Goal: Transaction & Acquisition: Purchase product/service

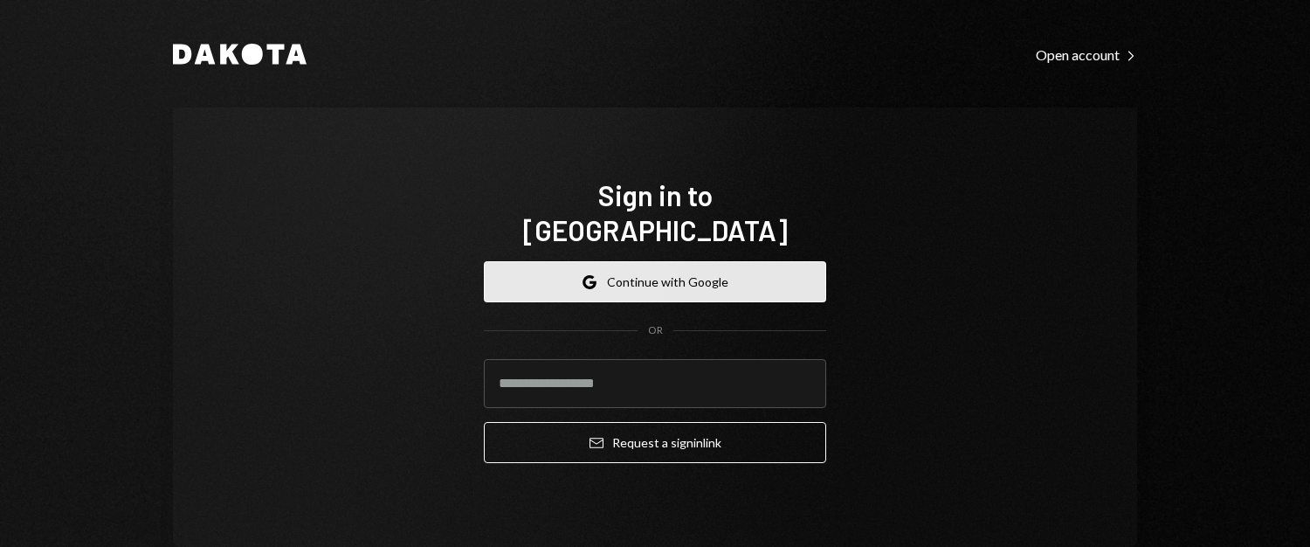
drag, startPoint x: 0, startPoint y: 0, endPoint x: 634, endPoint y: 242, distance: 678.7
click at [634, 261] on button "Google Continue with Google" at bounding box center [655, 281] width 342 height 41
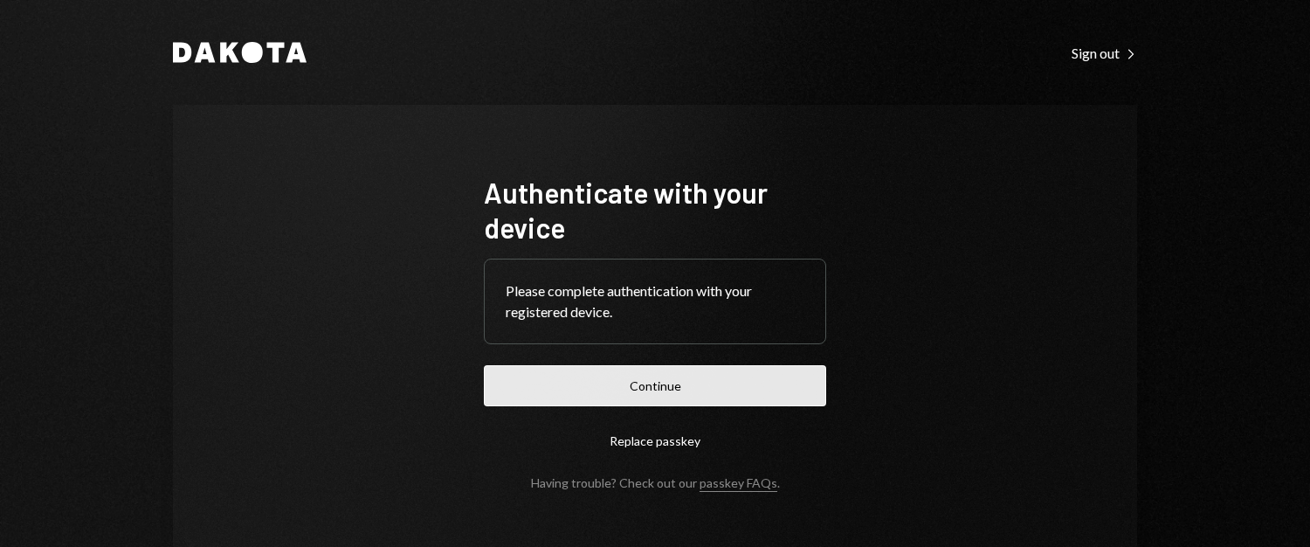
click at [682, 390] on button "Continue" at bounding box center [655, 385] width 342 height 41
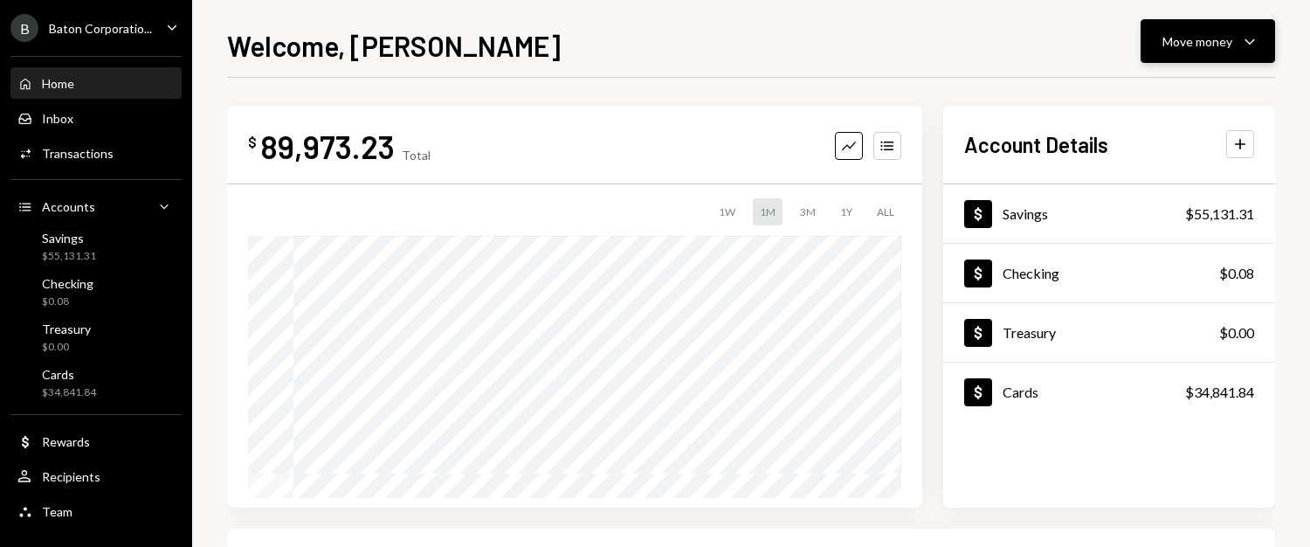
click at [1197, 24] on button "Move money Caret Down" at bounding box center [1208, 41] width 135 height 44
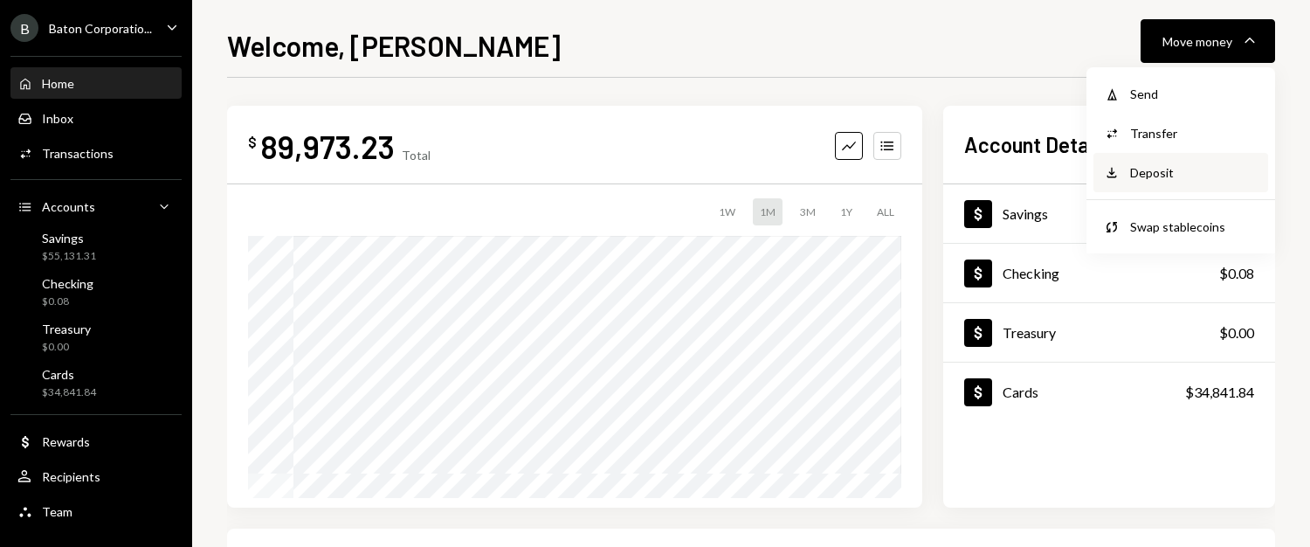
click at [1178, 176] on div "Deposit" at bounding box center [1194, 172] width 128 height 18
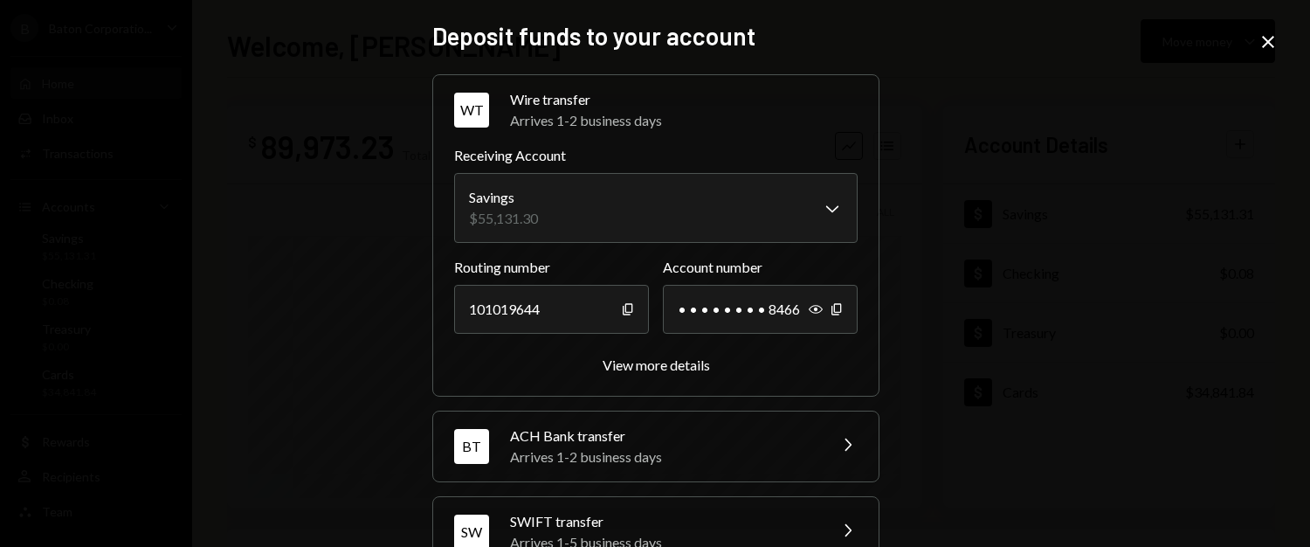
scroll to position [220, 0]
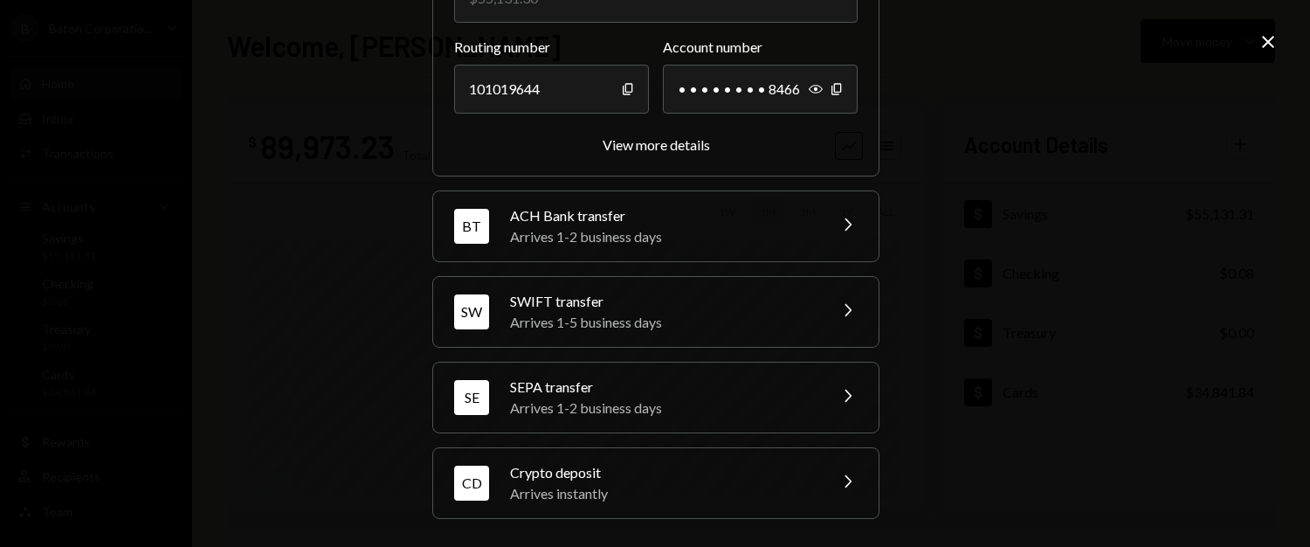
click at [602, 478] on div "Crypto deposit" at bounding box center [663, 472] width 306 height 21
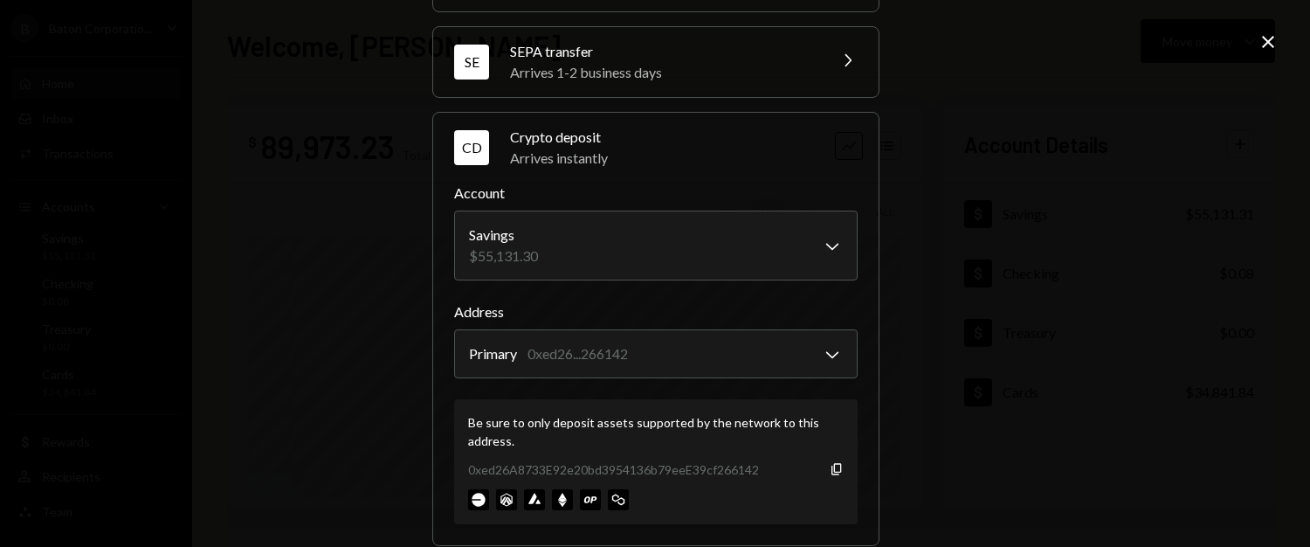
scroll to position [307, 0]
click at [830, 462] on icon "Copy" at bounding box center [837, 467] width 14 height 14
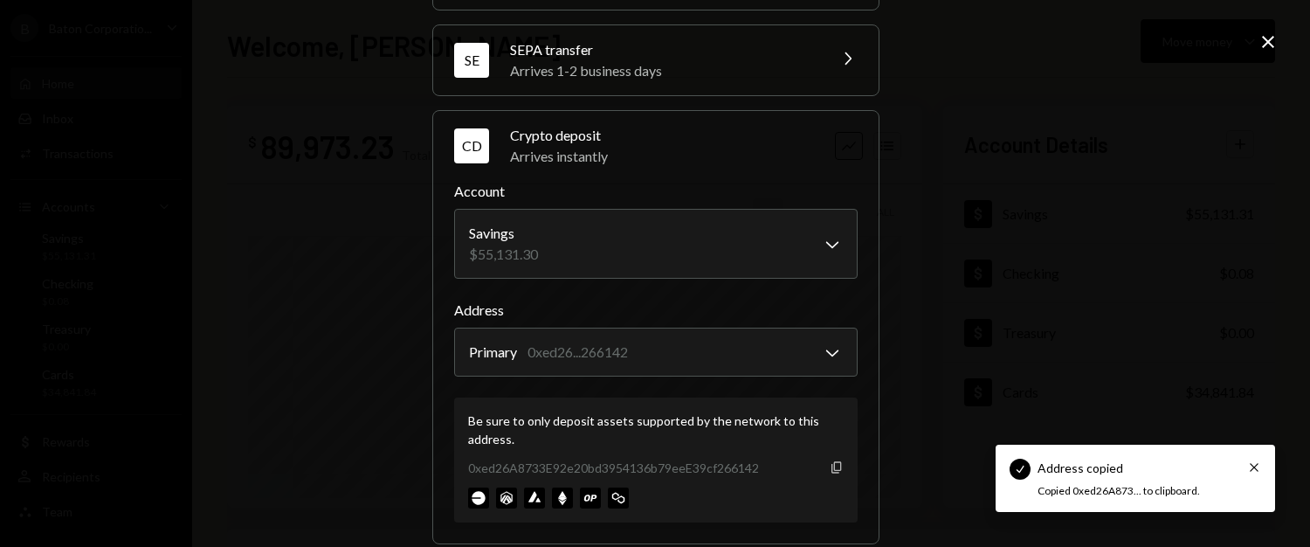
click at [830, 462] on icon "Copy" at bounding box center [837, 467] width 14 height 14
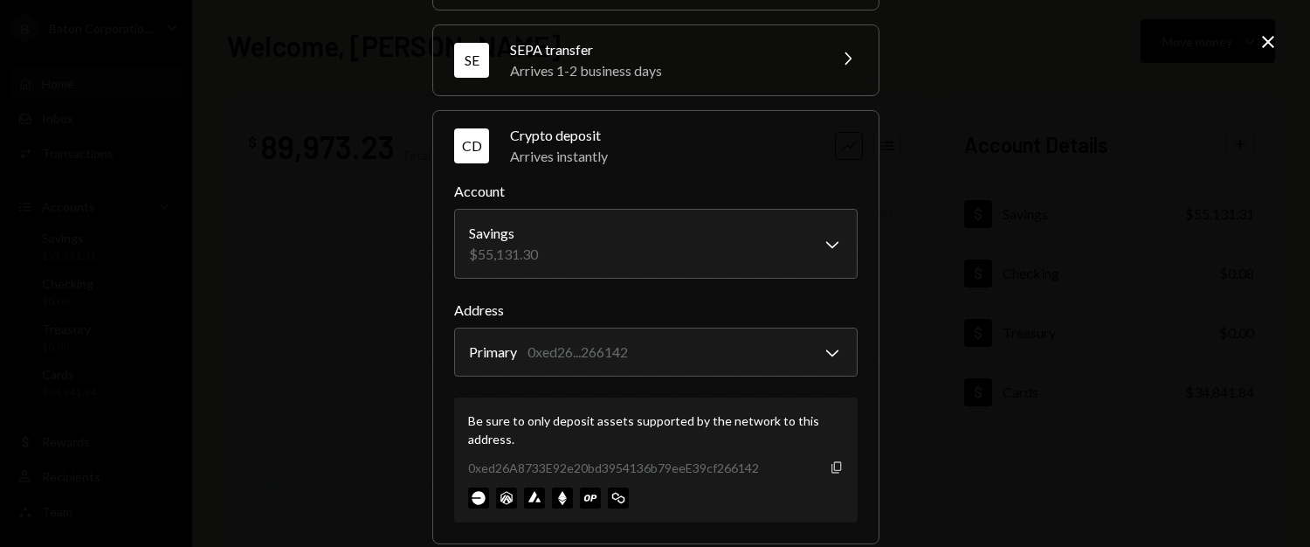
click at [834, 463] on icon "Copy" at bounding box center [837, 467] width 14 height 14
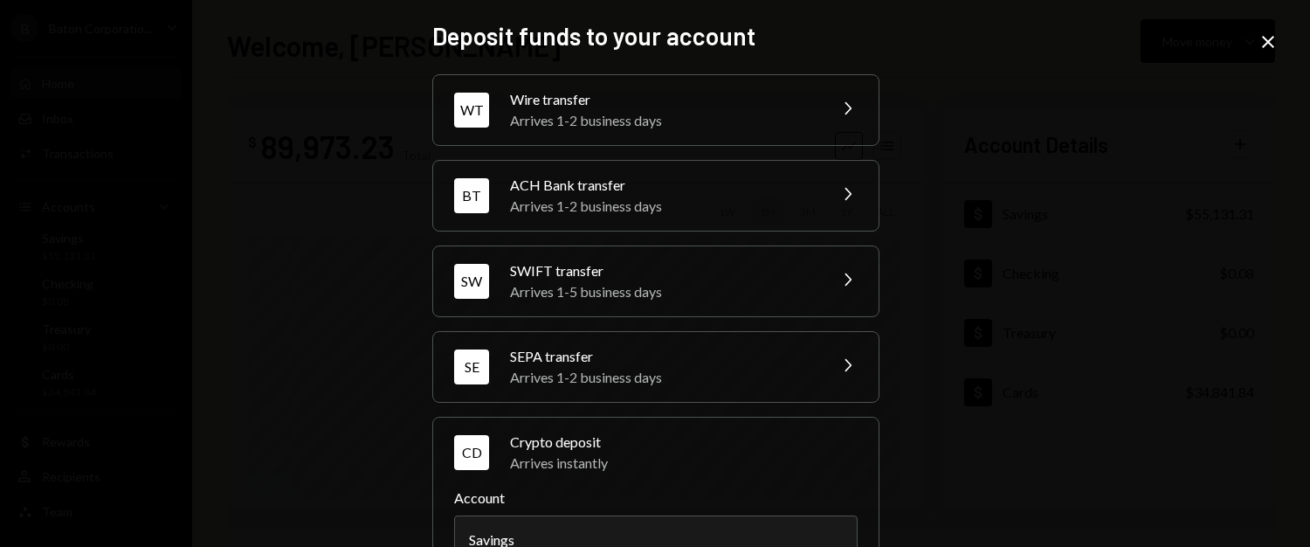
click at [1253, 47] on div "**********" at bounding box center [655, 273] width 1310 height 547
click at [1264, 47] on icon "Close" at bounding box center [1268, 41] width 21 height 21
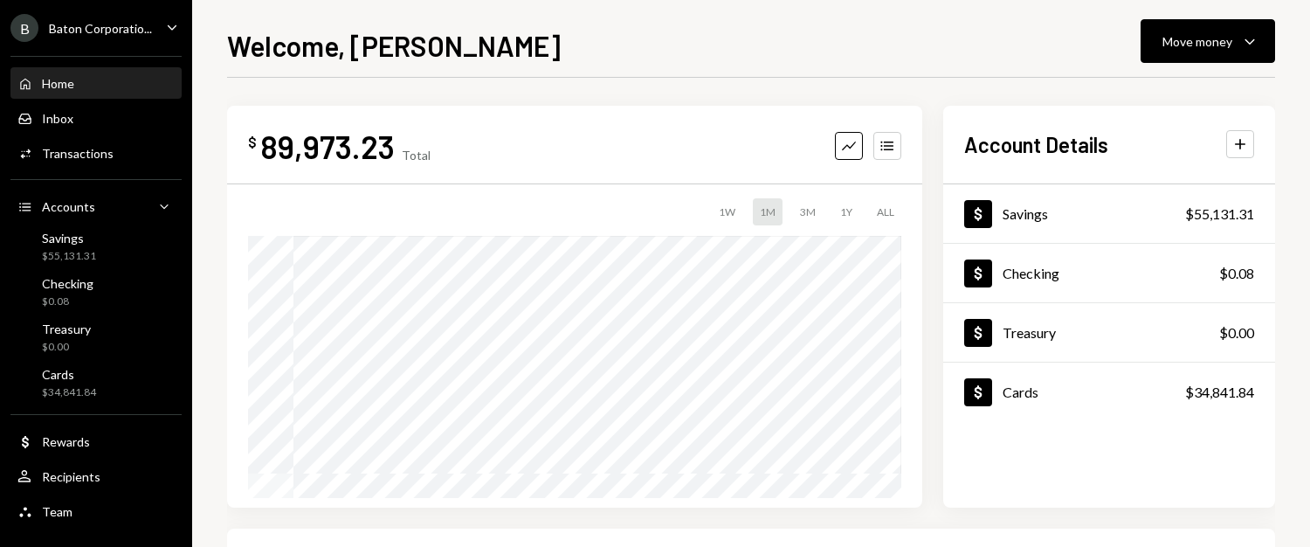
click at [59, 96] on div "Home Home" at bounding box center [95, 84] width 157 height 30
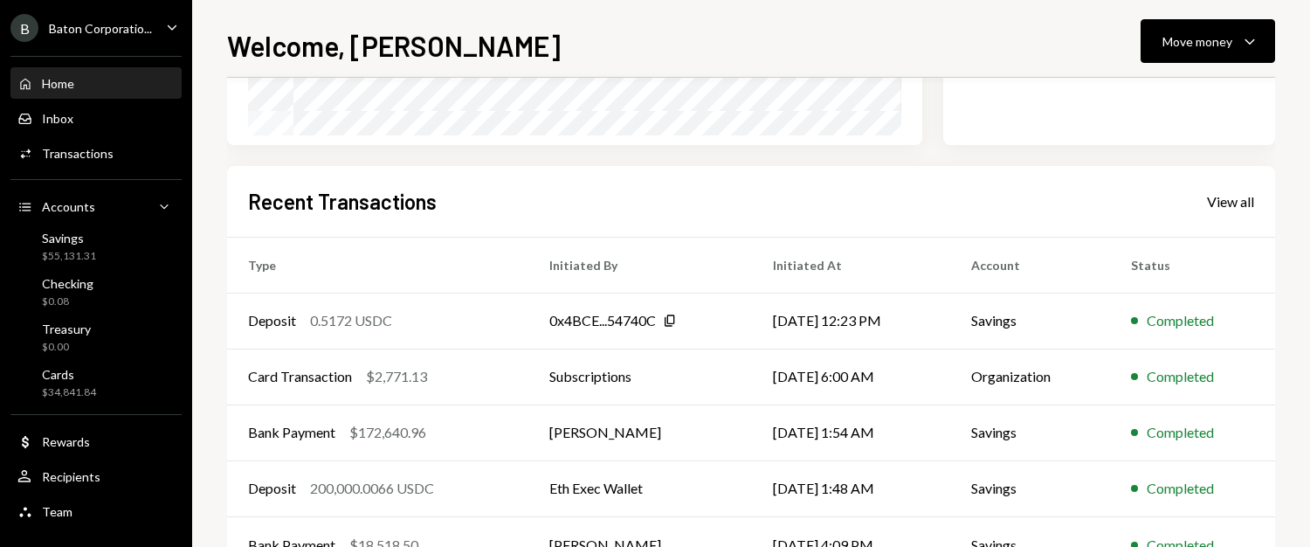
scroll to position [423, 0]
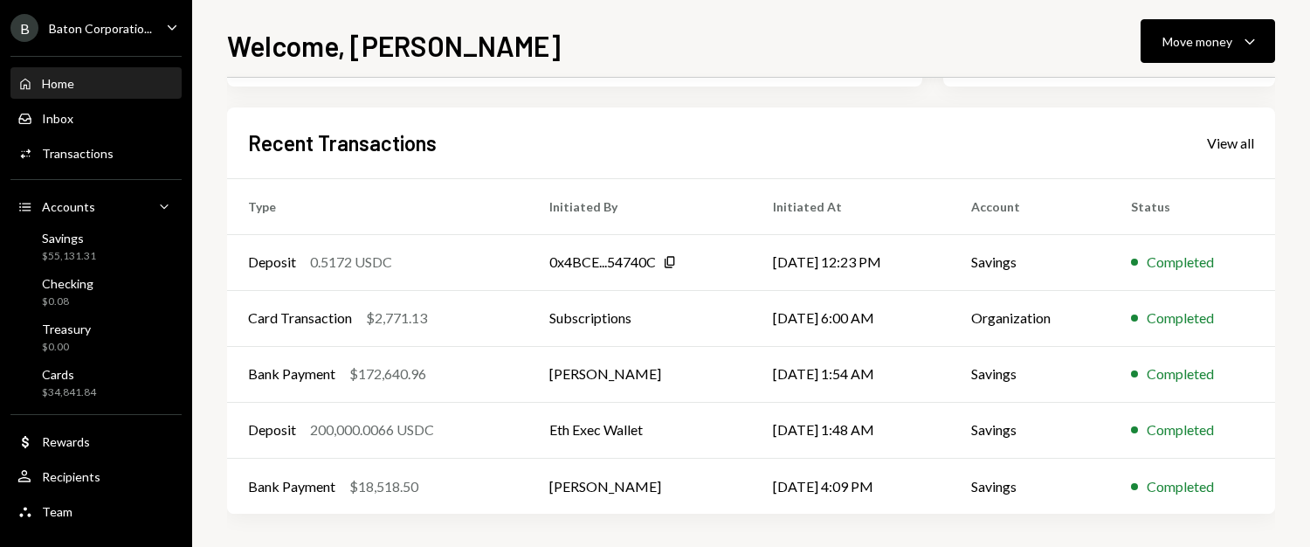
scroll to position [423, 0]
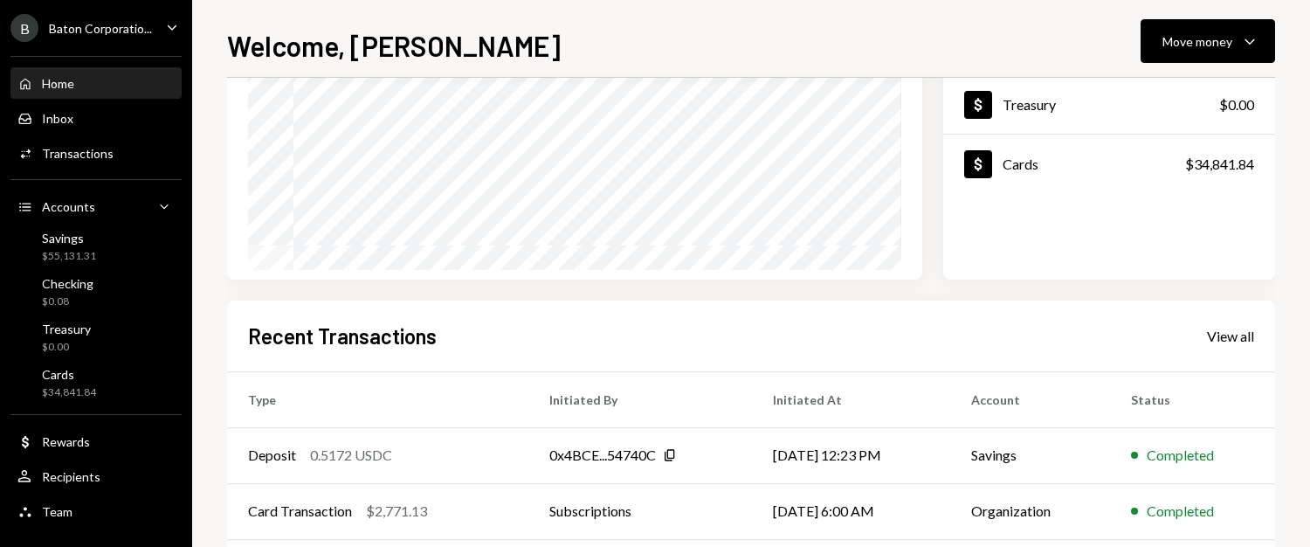
scroll to position [287, 0]
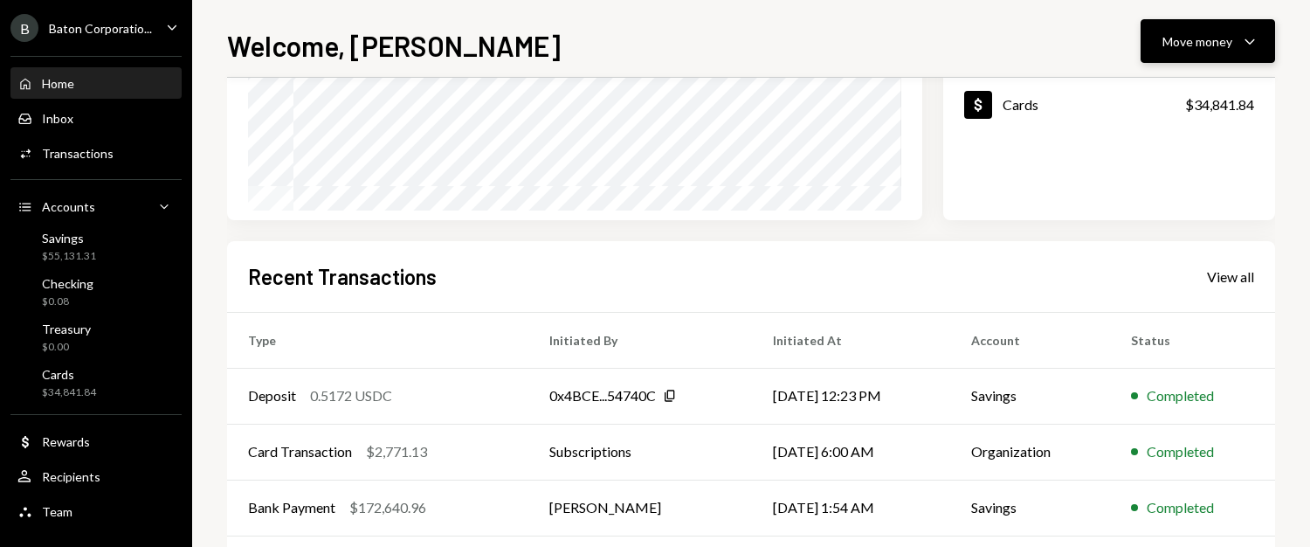
click at [1195, 49] on div "Move money" at bounding box center [1198, 41] width 70 height 18
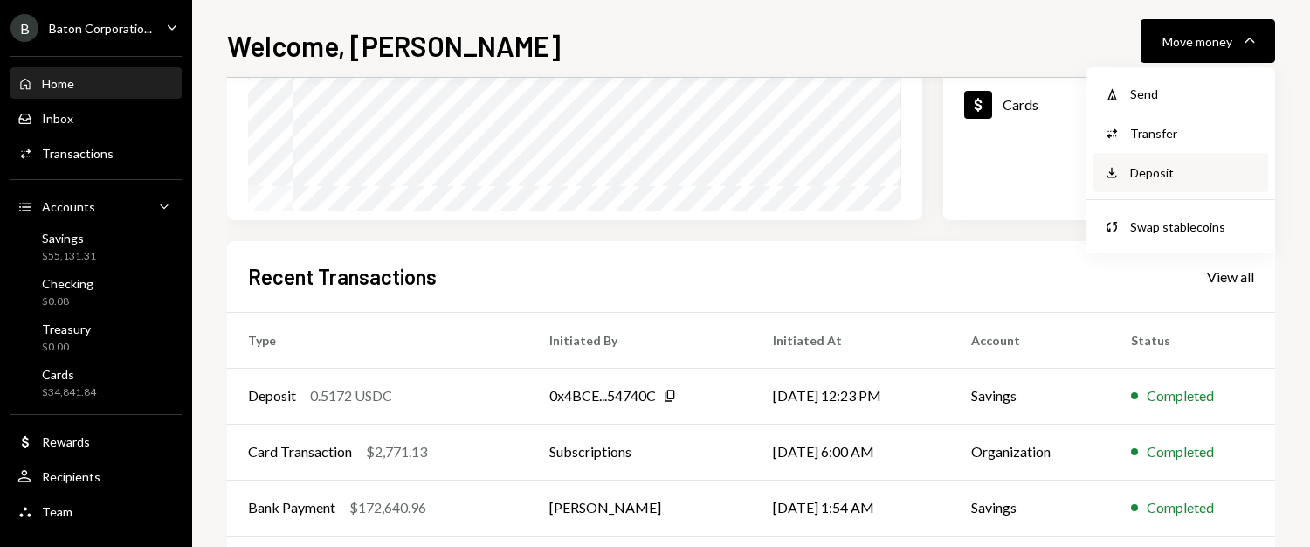
click at [1163, 182] on div "Deposit Deposit" at bounding box center [1181, 172] width 175 height 39
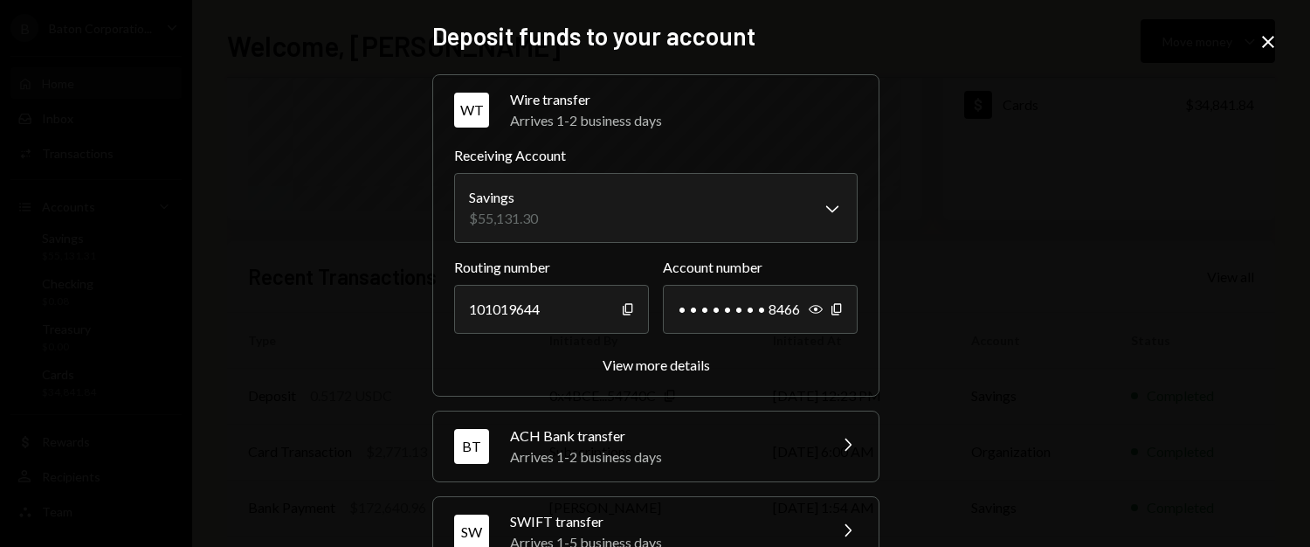
scroll to position [220, 0]
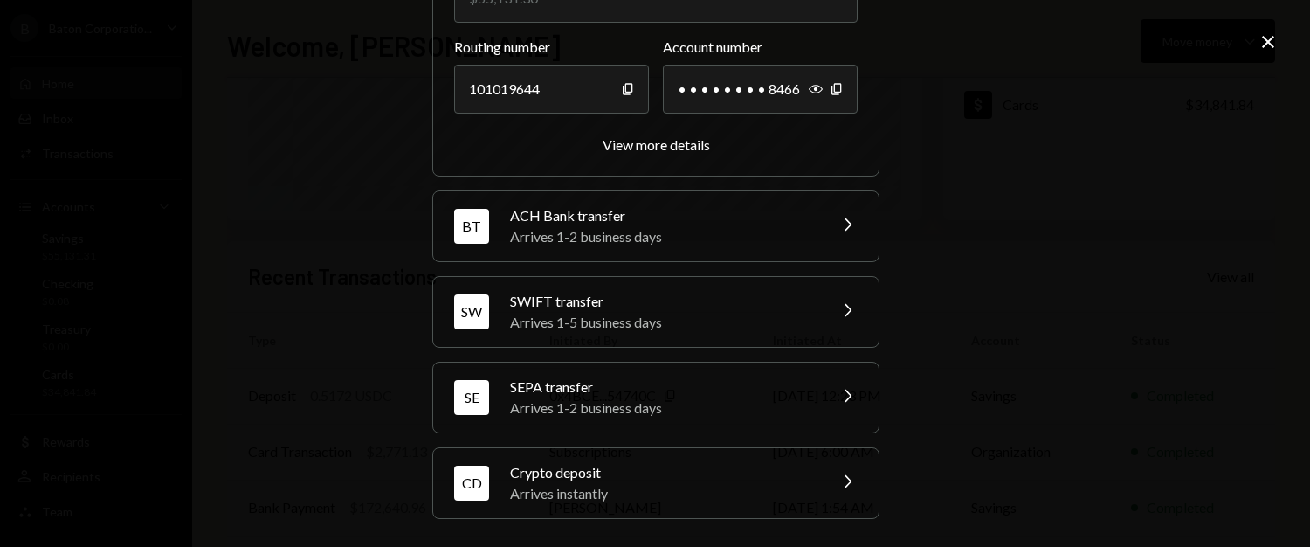
click at [662, 472] on div "Crypto deposit" at bounding box center [663, 472] width 306 height 21
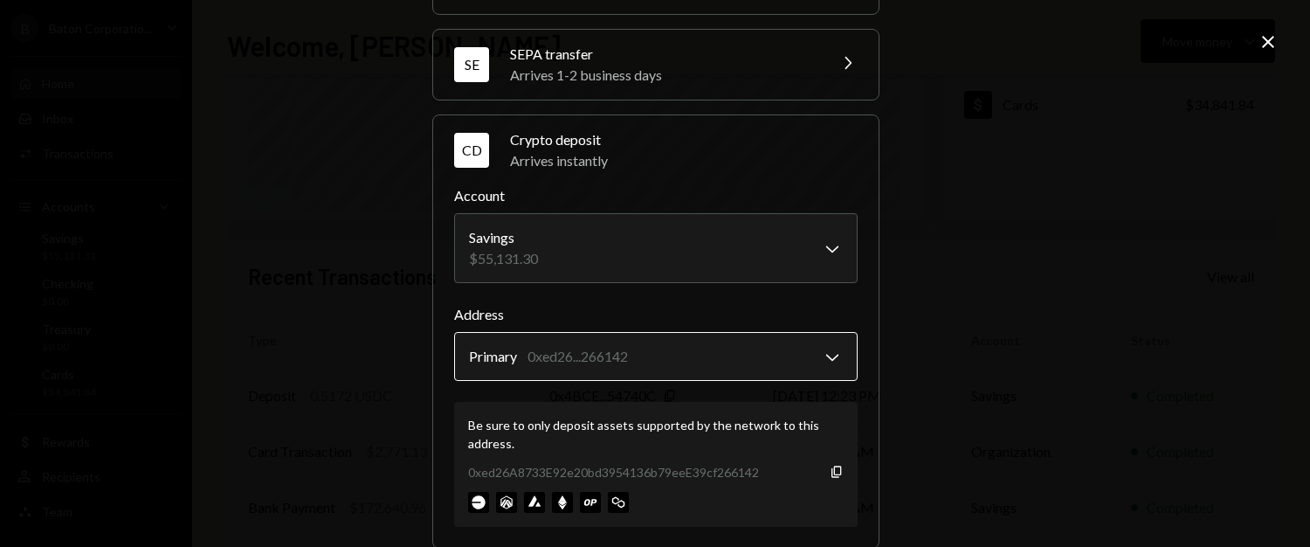
scroll to position [321, 0]
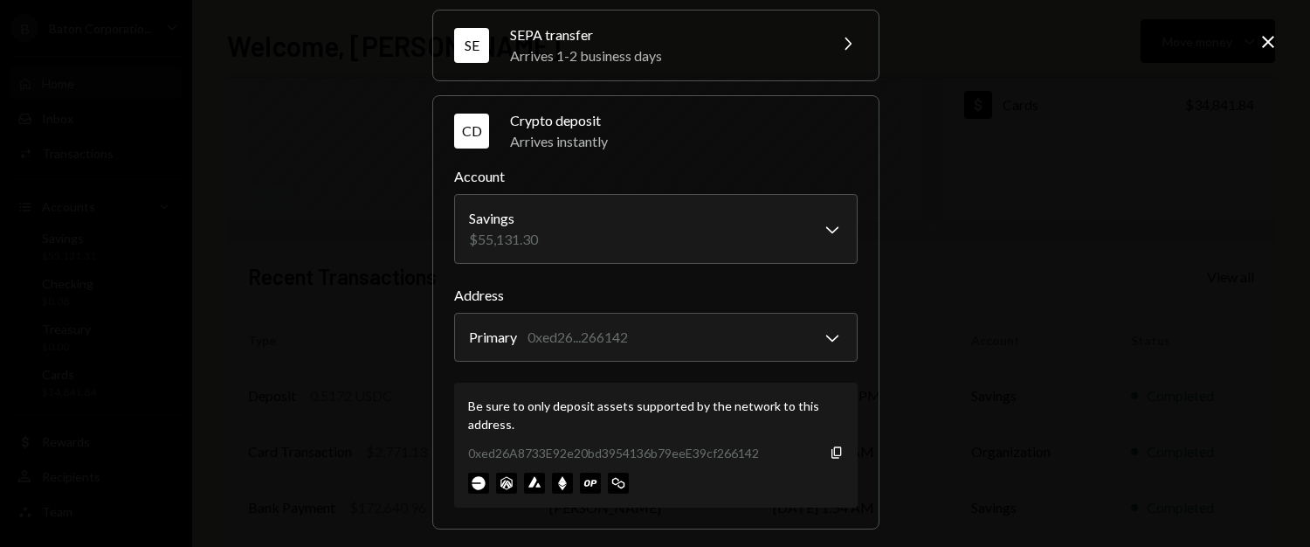
click at [818, 456] on div "0xed26A8733E92e20bd3954136b79eeE39cf266142 Copy" at bounding box center [656, 453] width 376 height 18
click at [832, 455] on icon "button" at bounding box center [837, 451] width 10 height 11
click at [1289, 34] on div "**********" at bounding box center [655, 273] width 1310 height 547
click at [1280, 34] on div "**********" at bounding box center [655, 273] width 1310 height 547
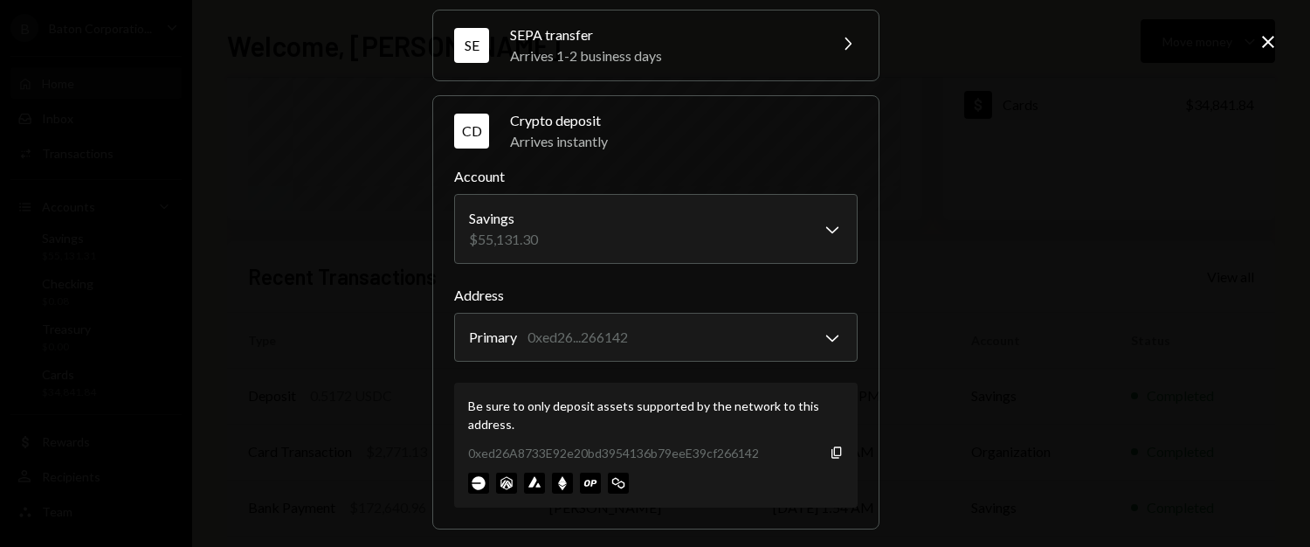
click at [1248, 55] on div "**********" at bounding box center [655, 273] width 1310 height 547
click at [1276, 50] on icon "Close" at bounding box center [1268, 41] width 21 height 21
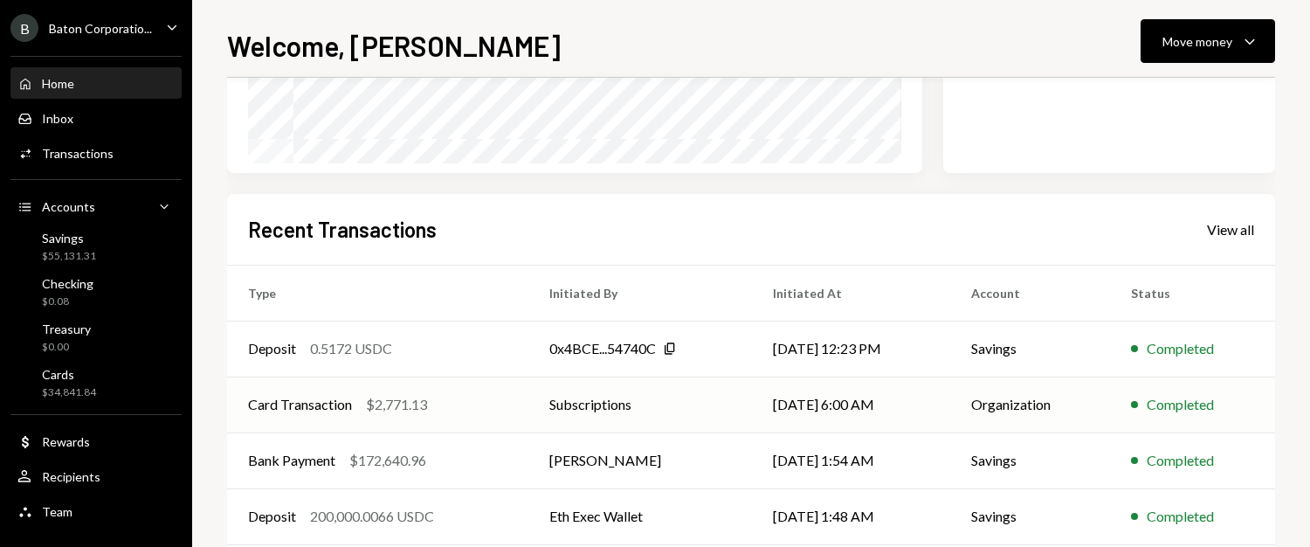
scroll to position [334, 0]
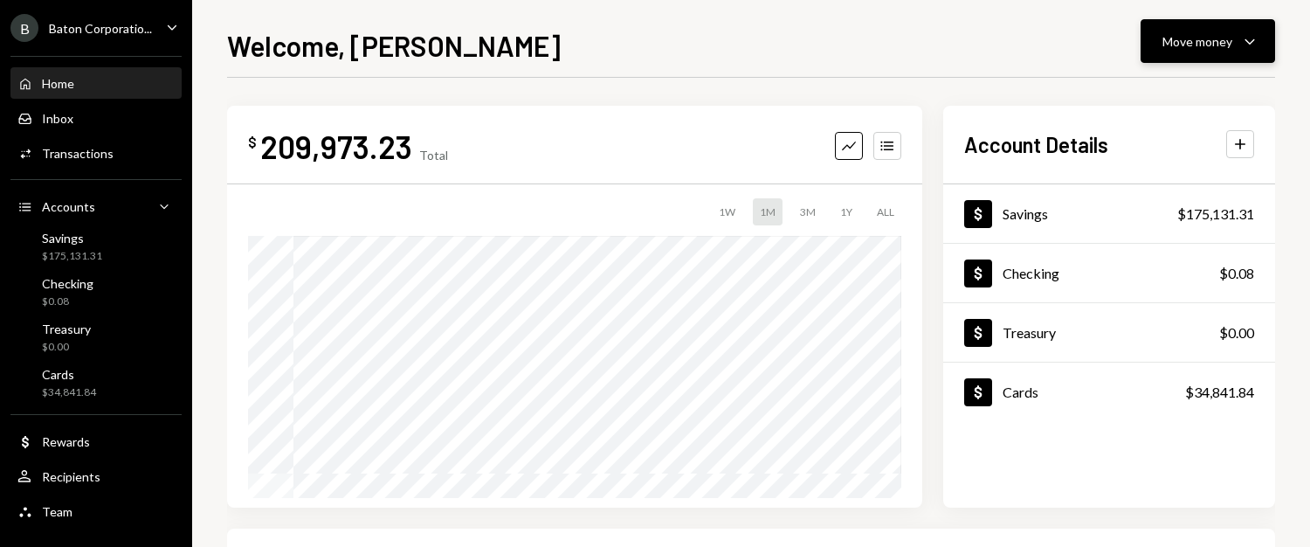
click at [1210, 21] on button "Move money Caret Down" at bounding box center [1208, 41] width 135 height 44
click at [1172, 82] on div "Withdraw Send" at bounding box center [1181, 93] width 175 height 39
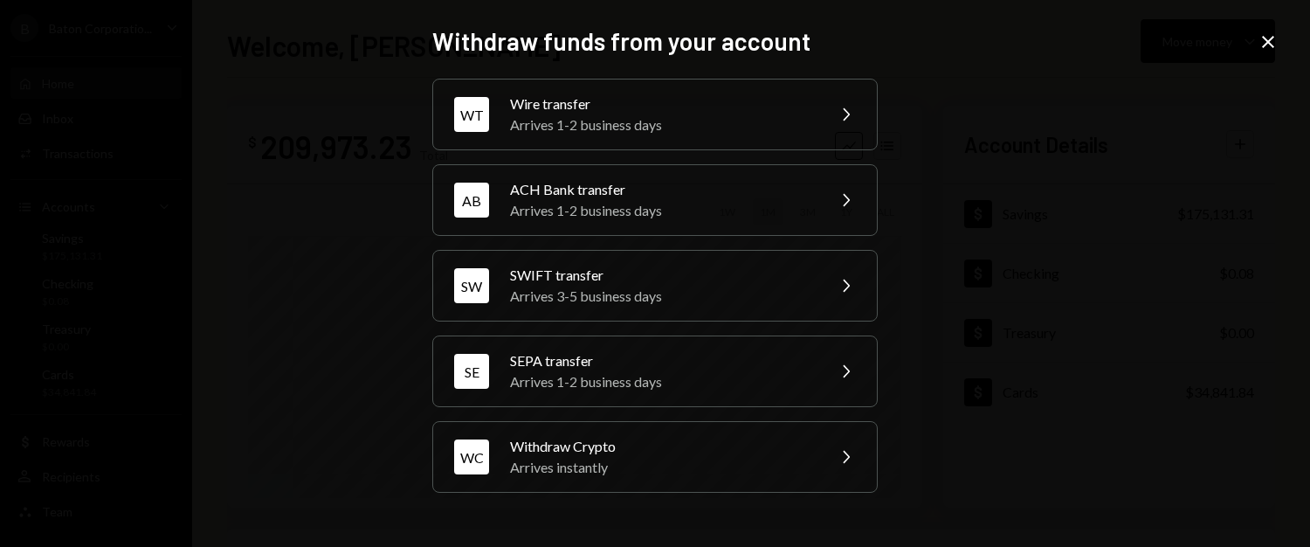
click at [1263, 43] on icon "Close" at bounding box center [1268, 41] width 21 height 21
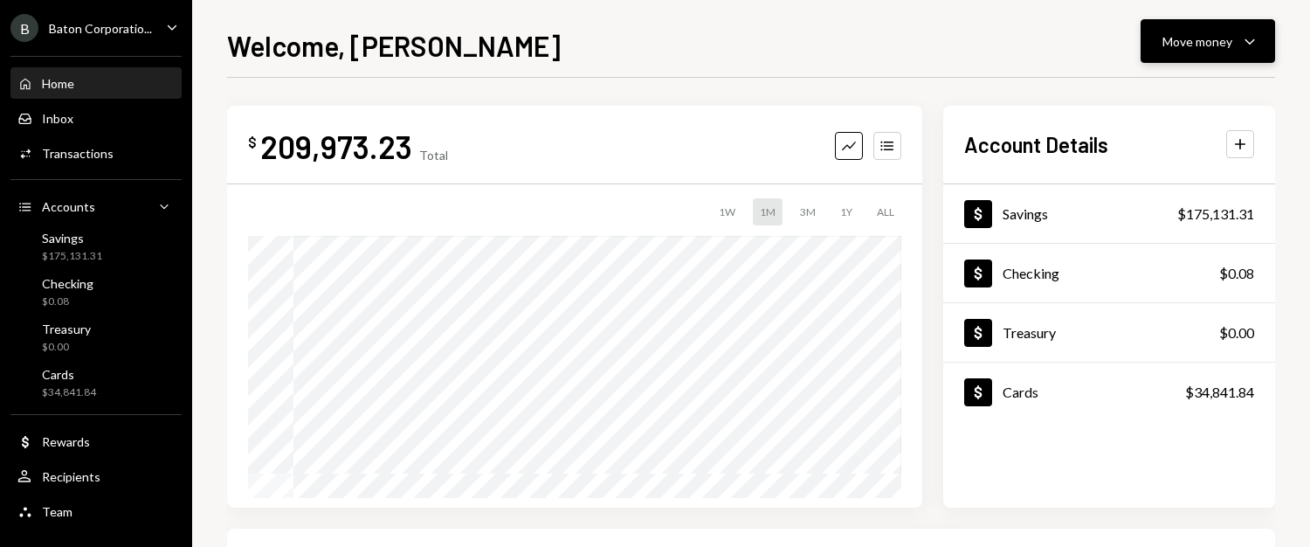
click at [1240, 19] on button "Move money Caret Down" at bounding box center [1208, 41] width 135 height 44
click at [1150, 89] on div "Send" at bounding box center [1194, 94] width 128 height 18
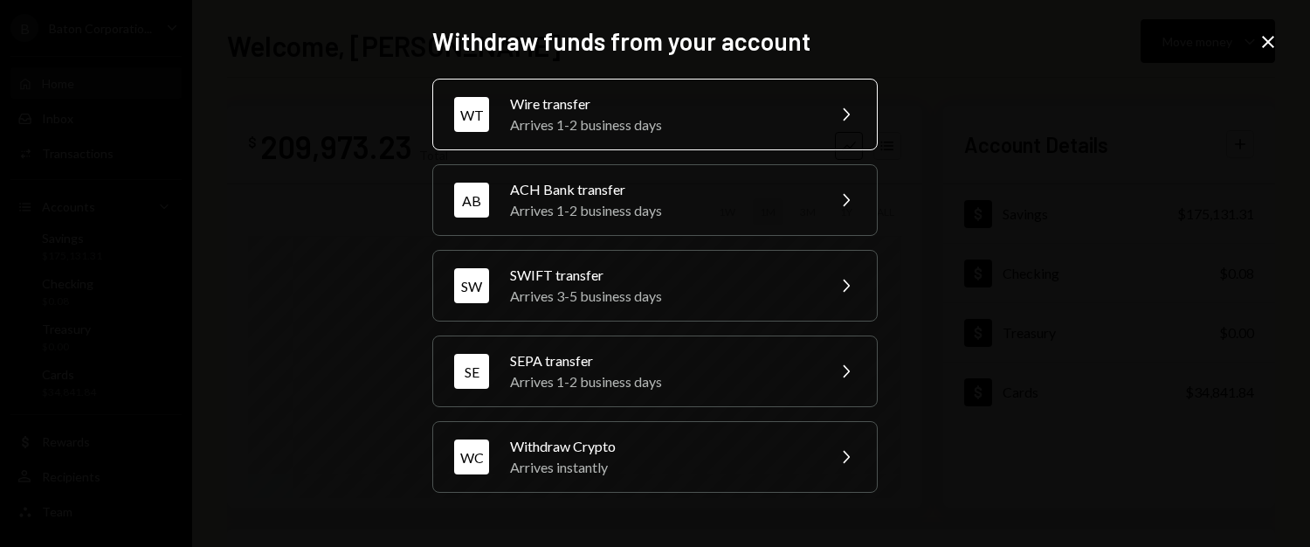
click at [781, 131] on div "Arrives 1-2 business days" at bounding box center [662, 124] width 304 height 21
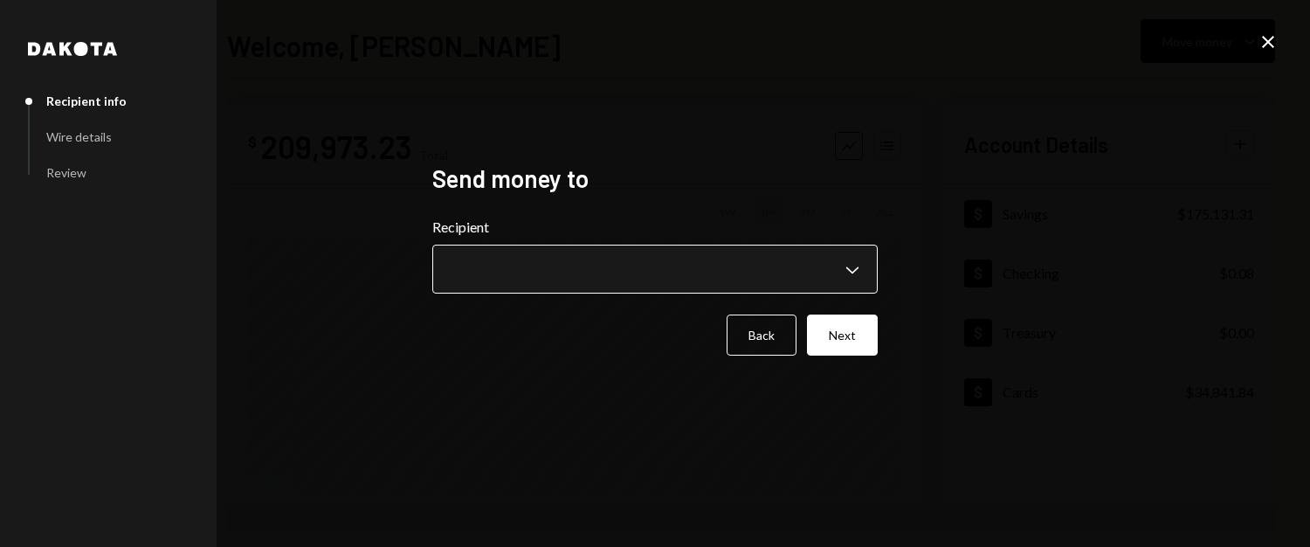
click at [739, 263] on body "**********" at bounding box center [655, 273] width 1310 height 547
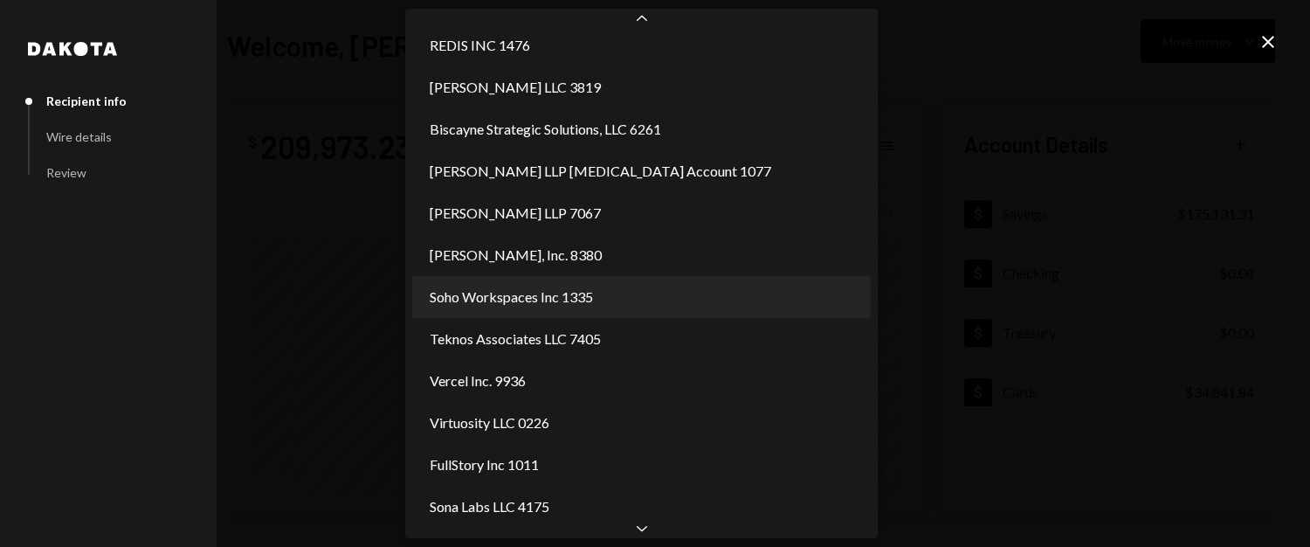
scroll to position [725, 0]
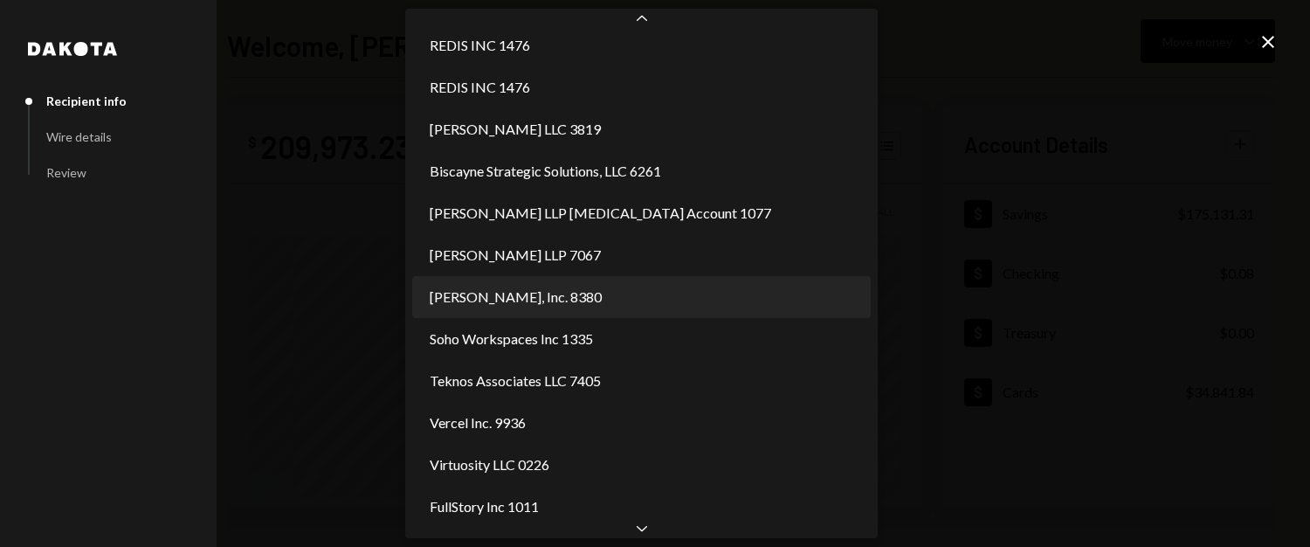
select select "**********"
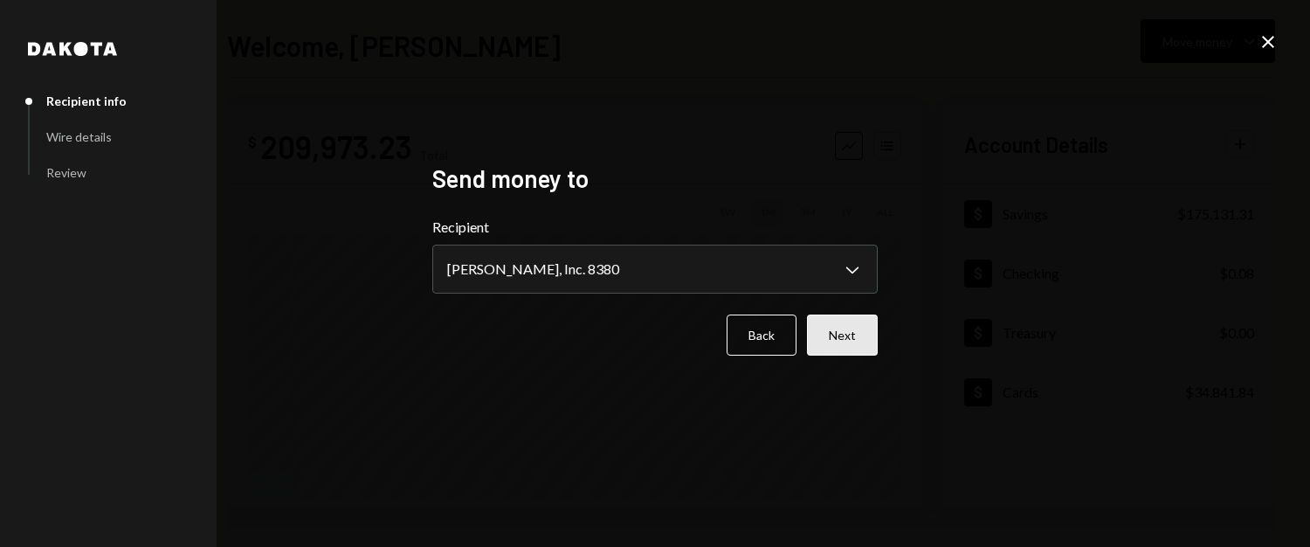
click at [837, 349] on button "Next" at bounding box center [842, 334] width 71 height 41
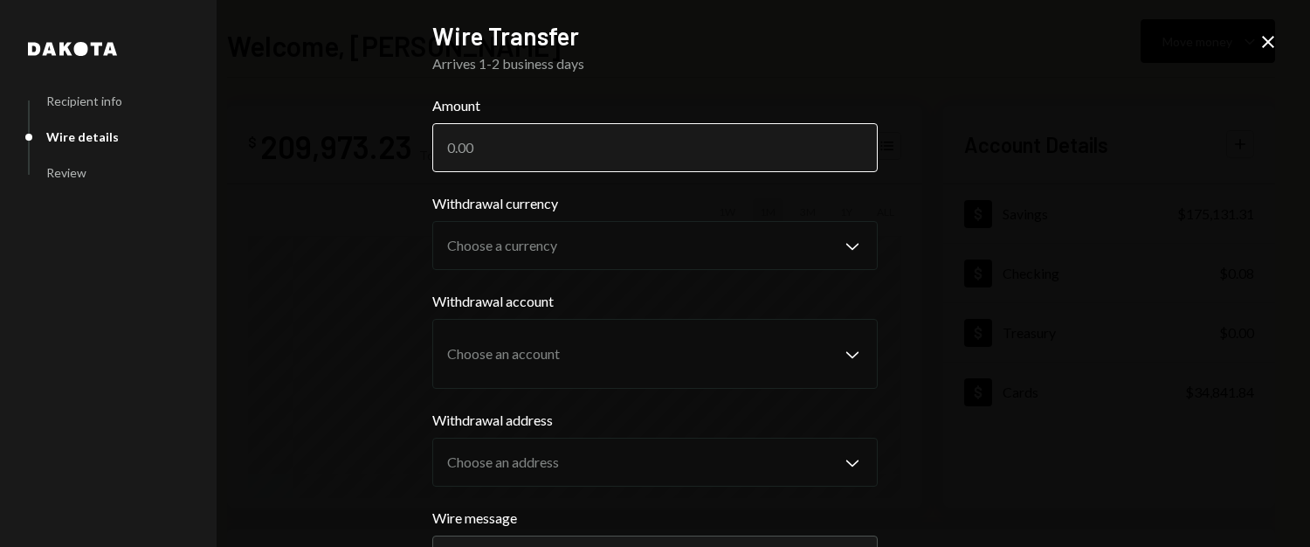
click at [564, 140] on input "Amount" at bounding box center [654, 147] width 445 height 49
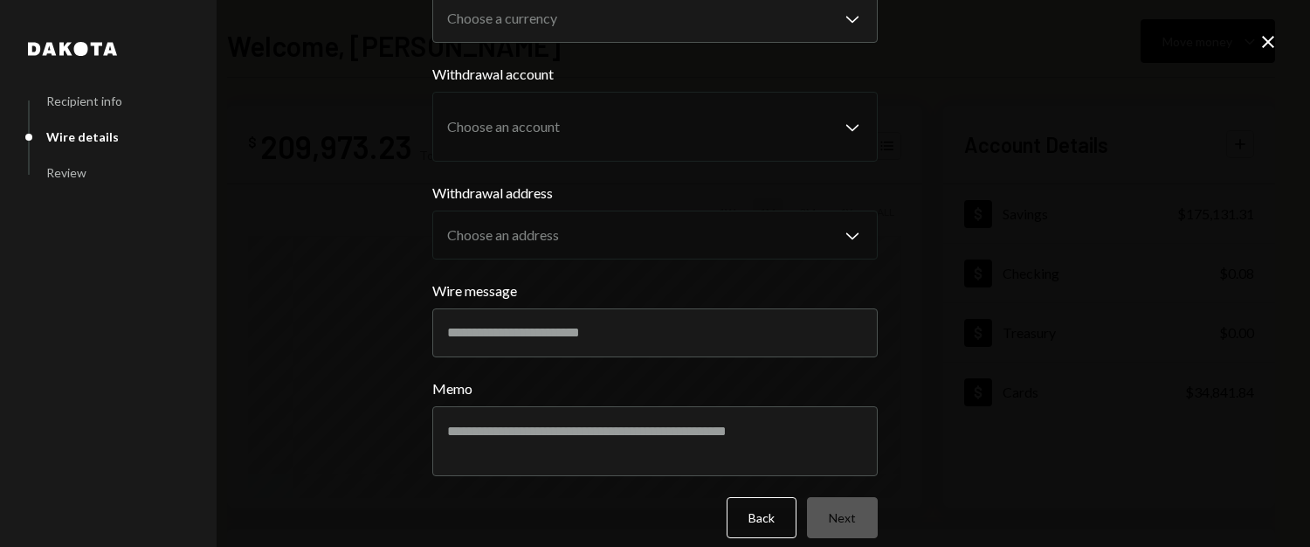
scroll to position [235, 0]
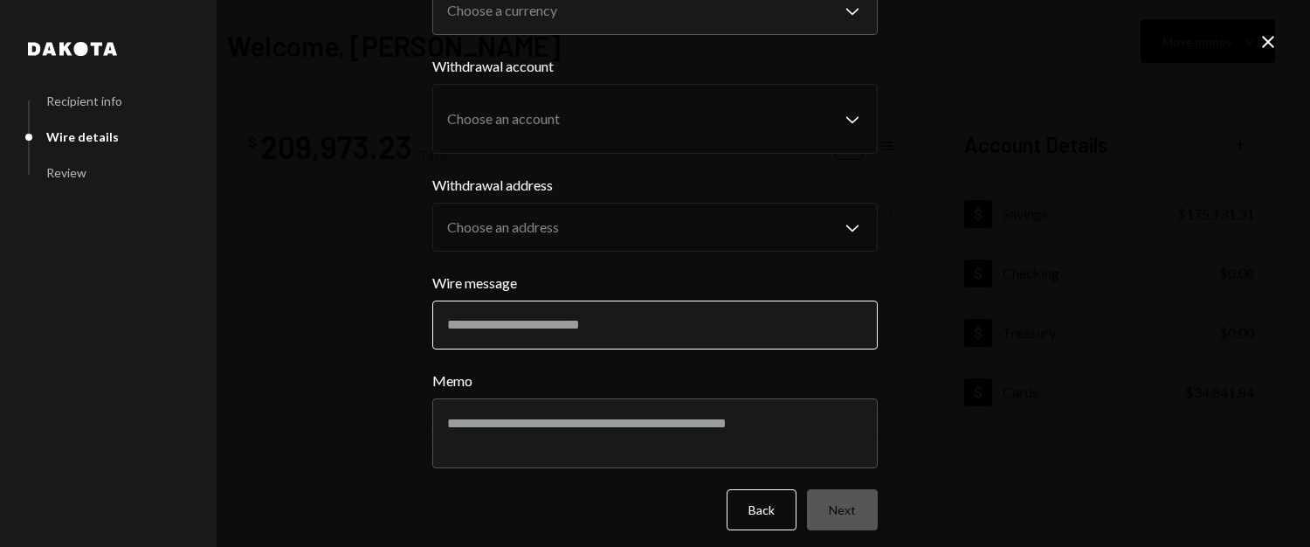
click at [543, 308] on input "Wire message" at bounding box center [654, 324] width 445 height 49
paste input "**********"
type input "**********"
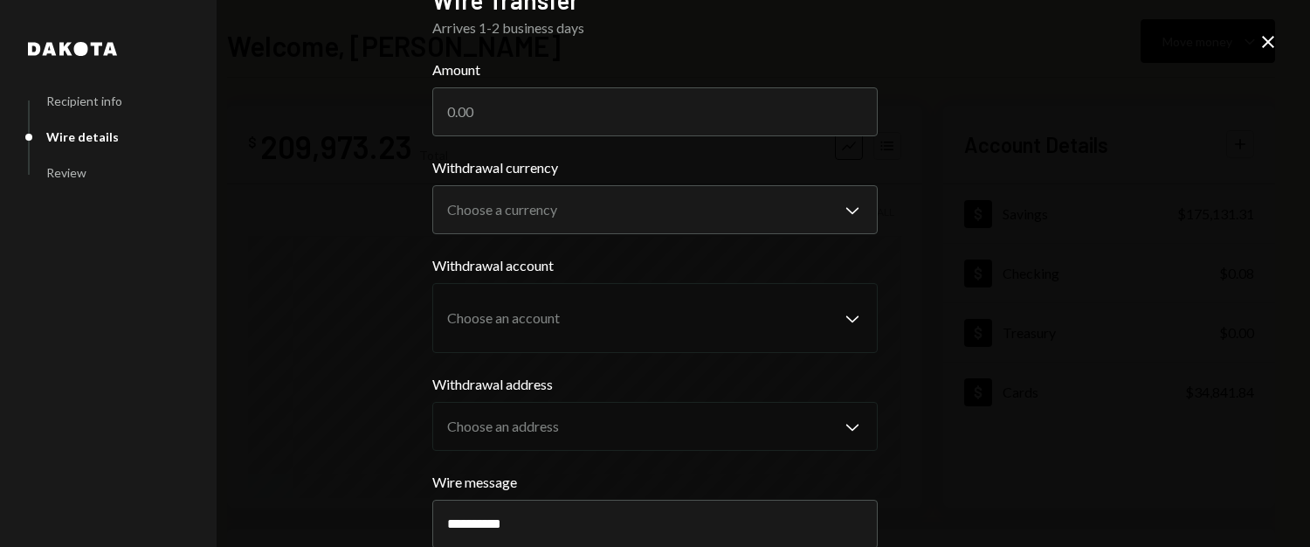
scroll to position [2, 0]
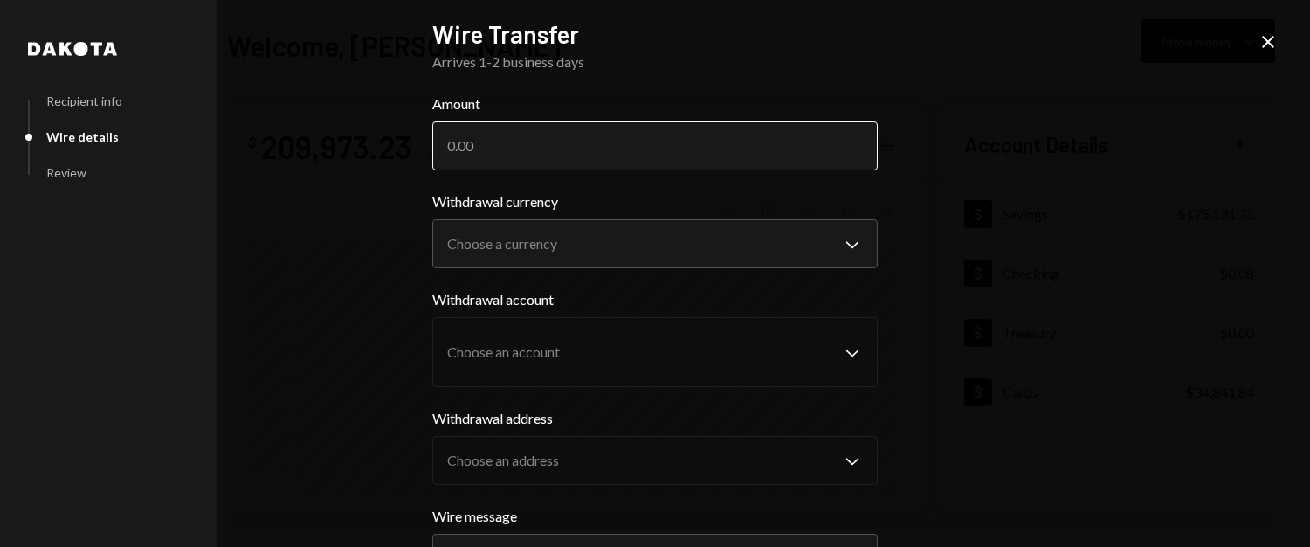
click at [524, 160] on input "Amount" at bounding box center [654, 145] width 445 height 49
paste input "155473.52"
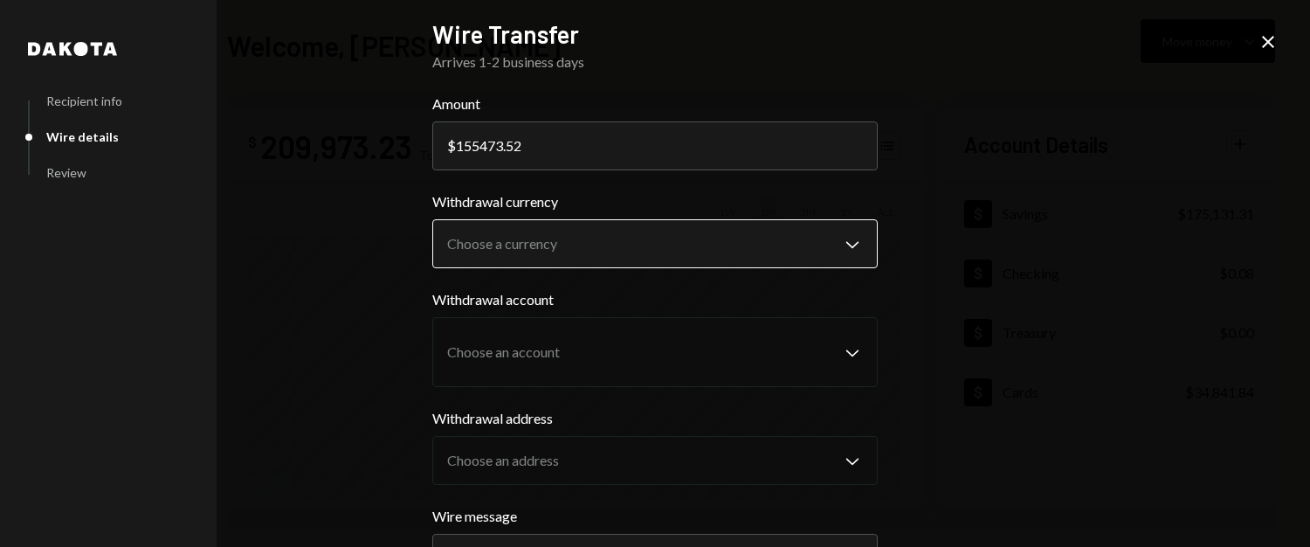
type input "155473.52"
click at [512, 239] on body "B Baton Corporatio... Caret Down Home Home Inbox Inbox Activities Transactions …" at bounding box center [655, 273] width 1310 height 547
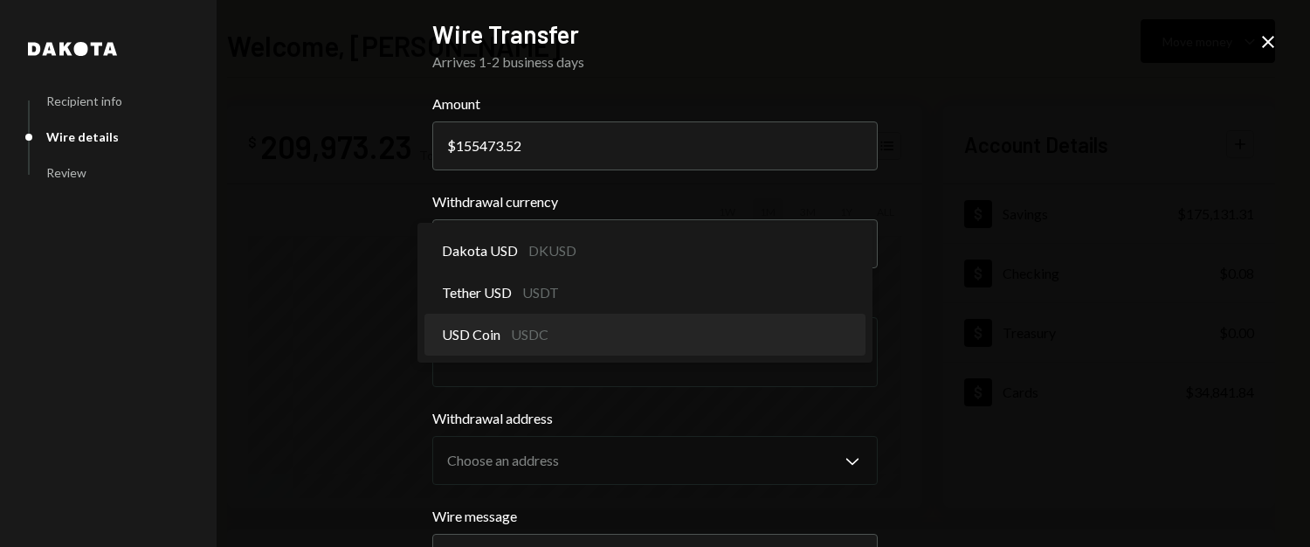
select select "****"
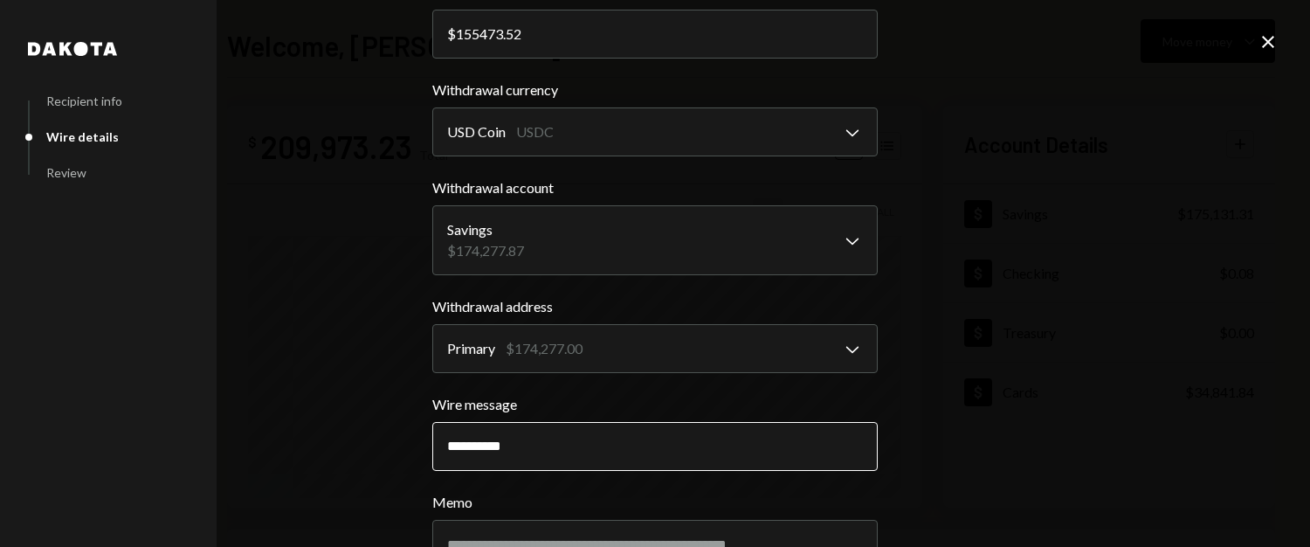
scroll to position [246, 0]
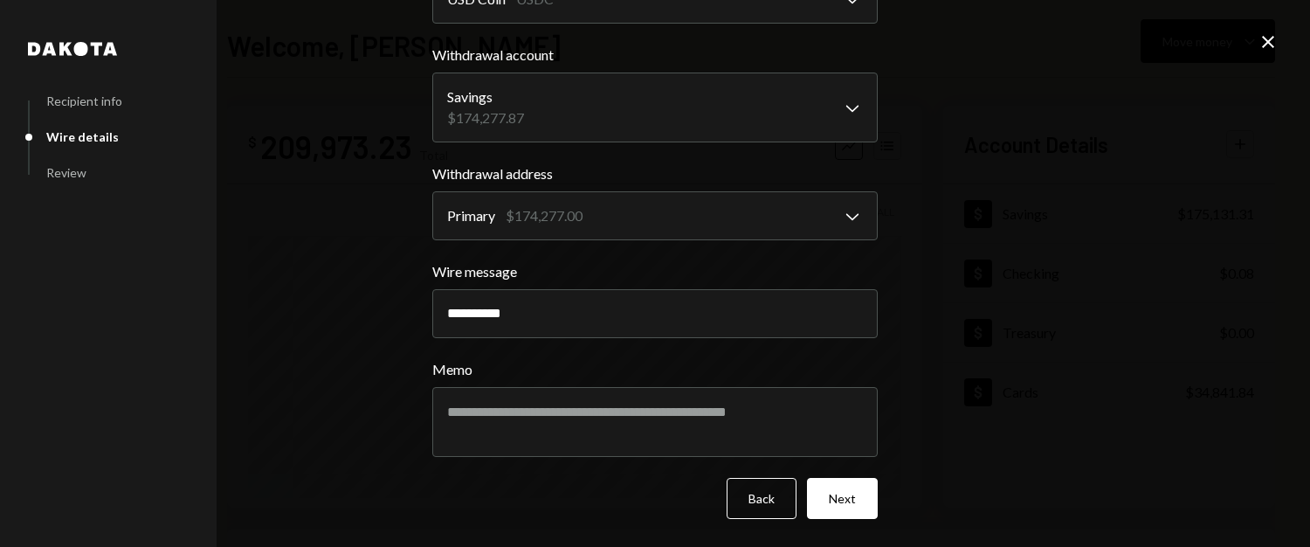
click at [887, 481] on div "**********" at bounding box center [655, 273] width 1310 height 547
click at [840, 494] on button "Next" at bounding box center [842, 498] width 71 height 41
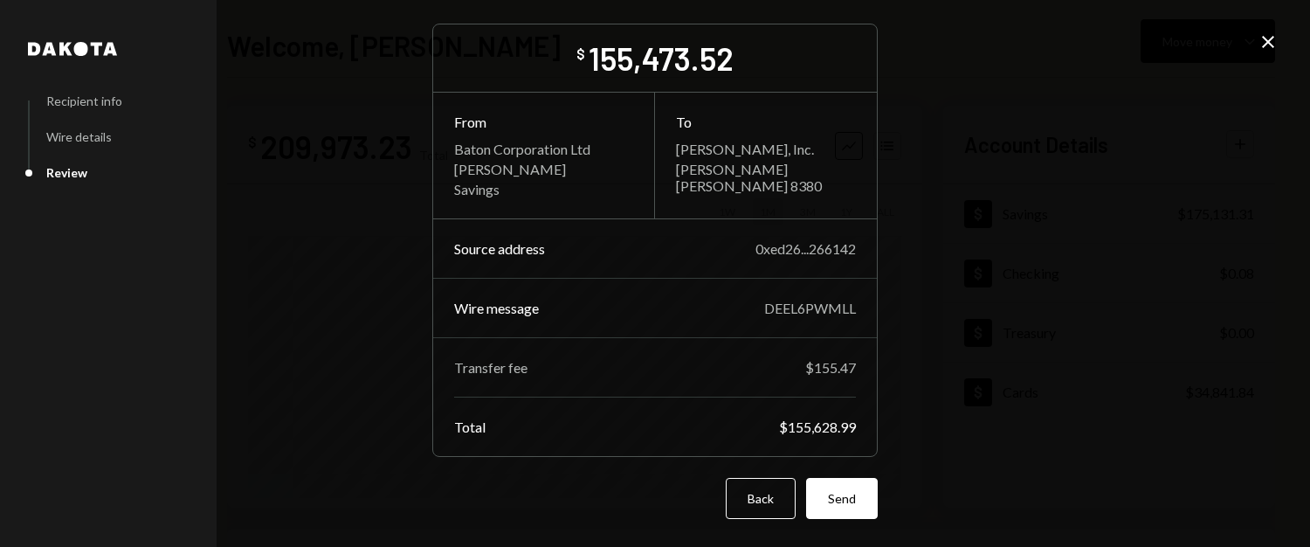
scroll to position [51, 0]
click at [817, 486] on button "Send" at bounding box center [842, 498] width 72 height 41
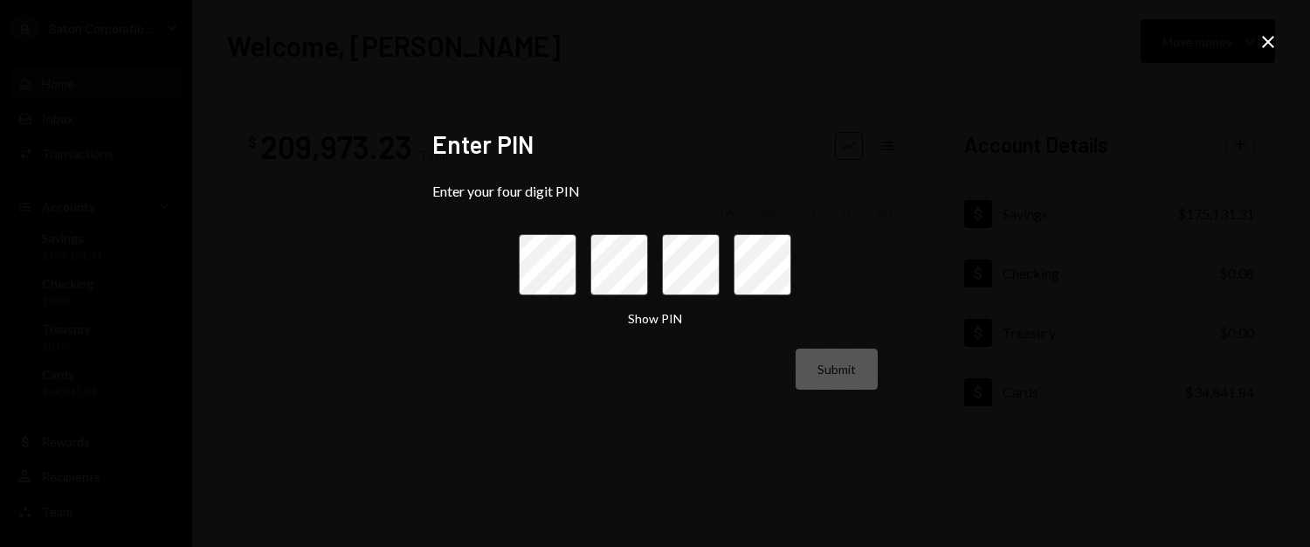
scroll to position [0, 0]
